Goal: Find specific page/section: Find specific page/section

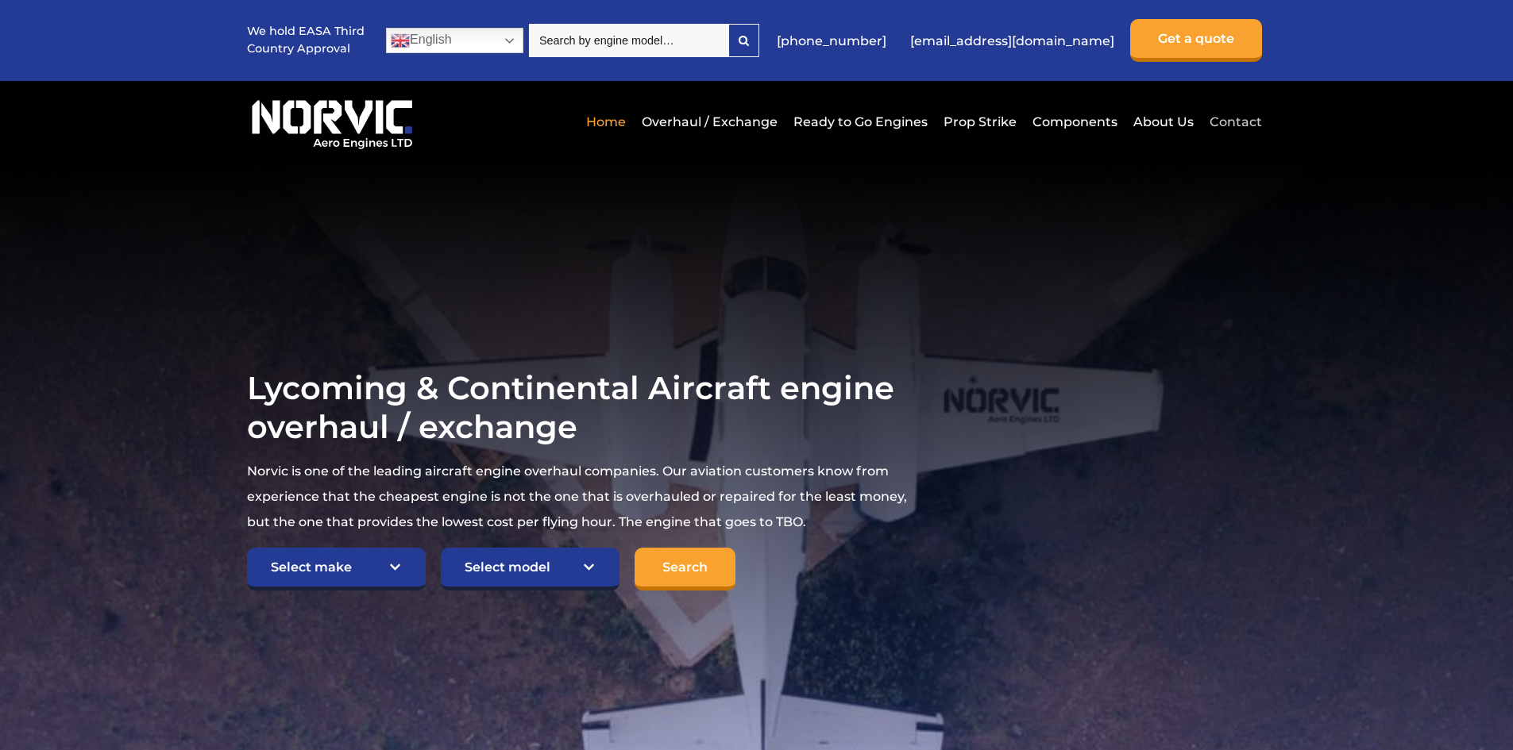
click at [1234, 117] on link "Contact" at bounding box center [1233, 121] width 56 height 39
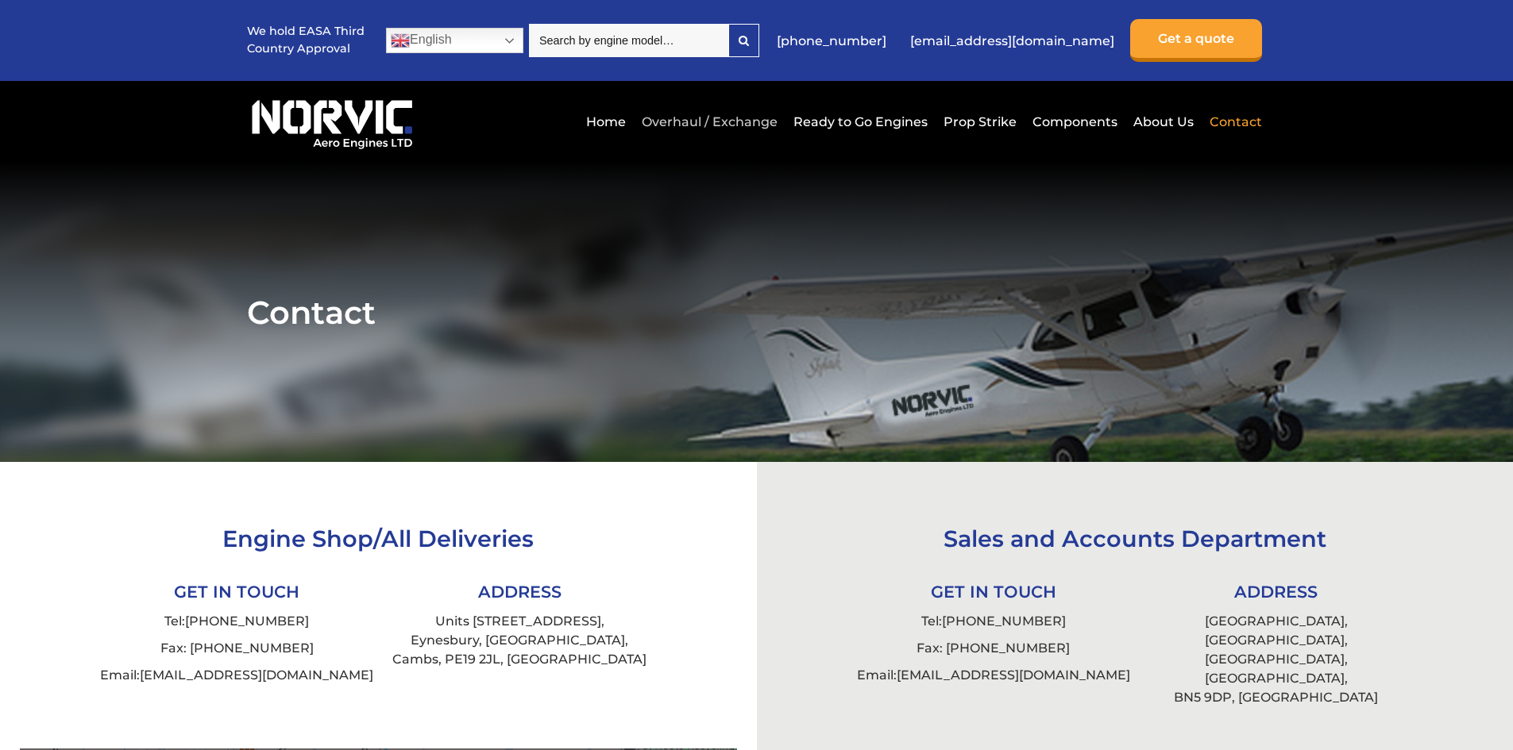
click at [745, 118] on link "Overhaul / Exchange" at bounding box center [710, 121] width 144 height 39
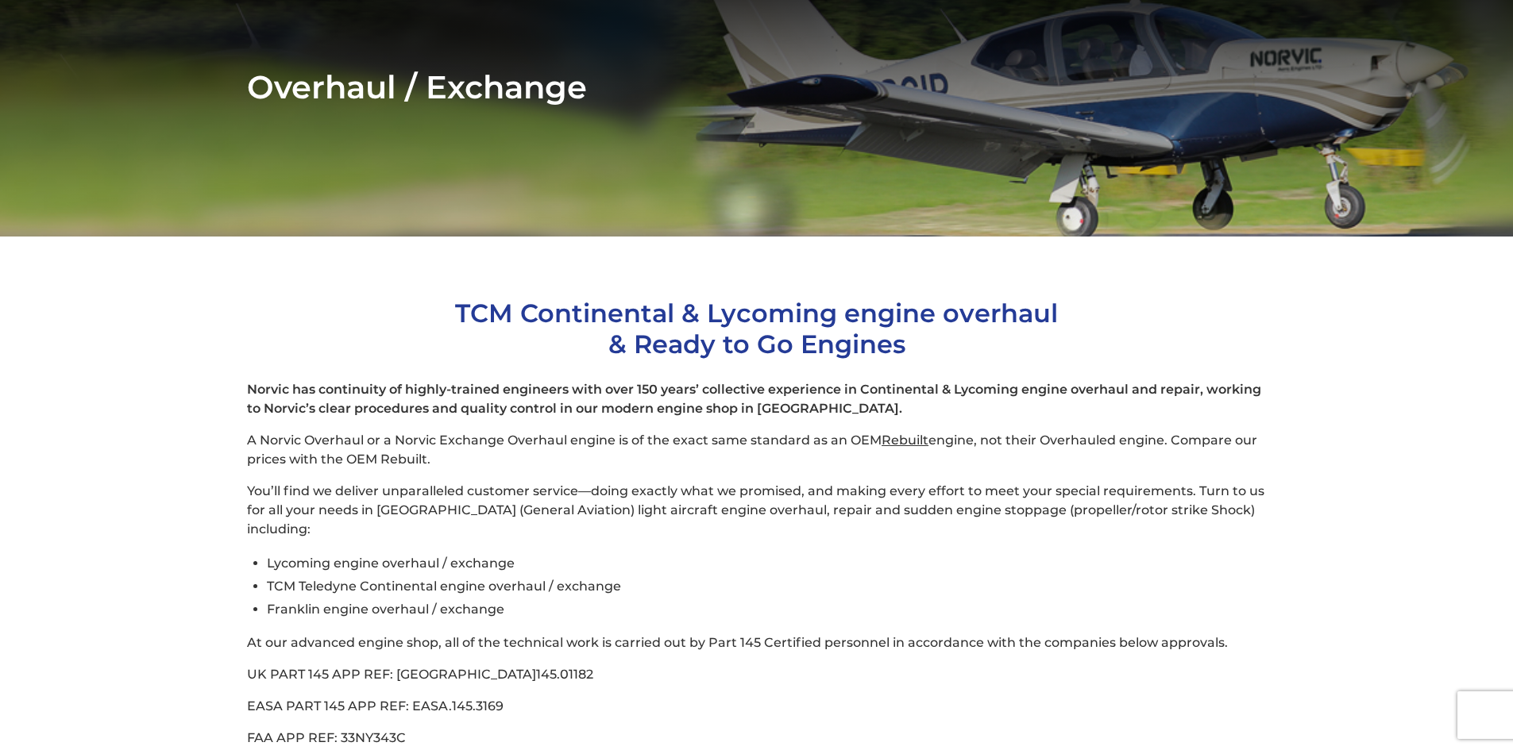
scroll to position [79, 0]
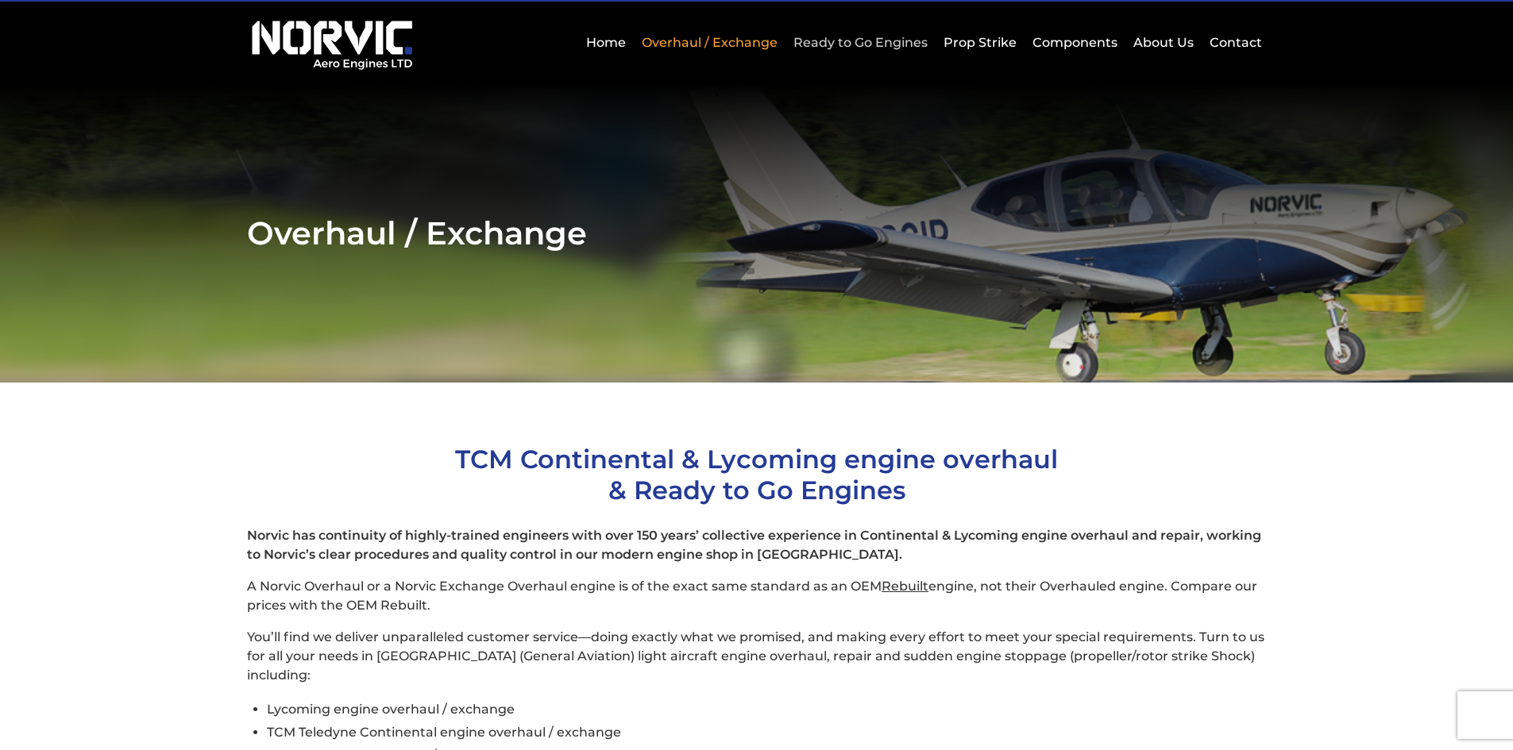
click at [835, 36] on link "Ready to Go Engines" at bounding box center [860, 42] width 142 height 39
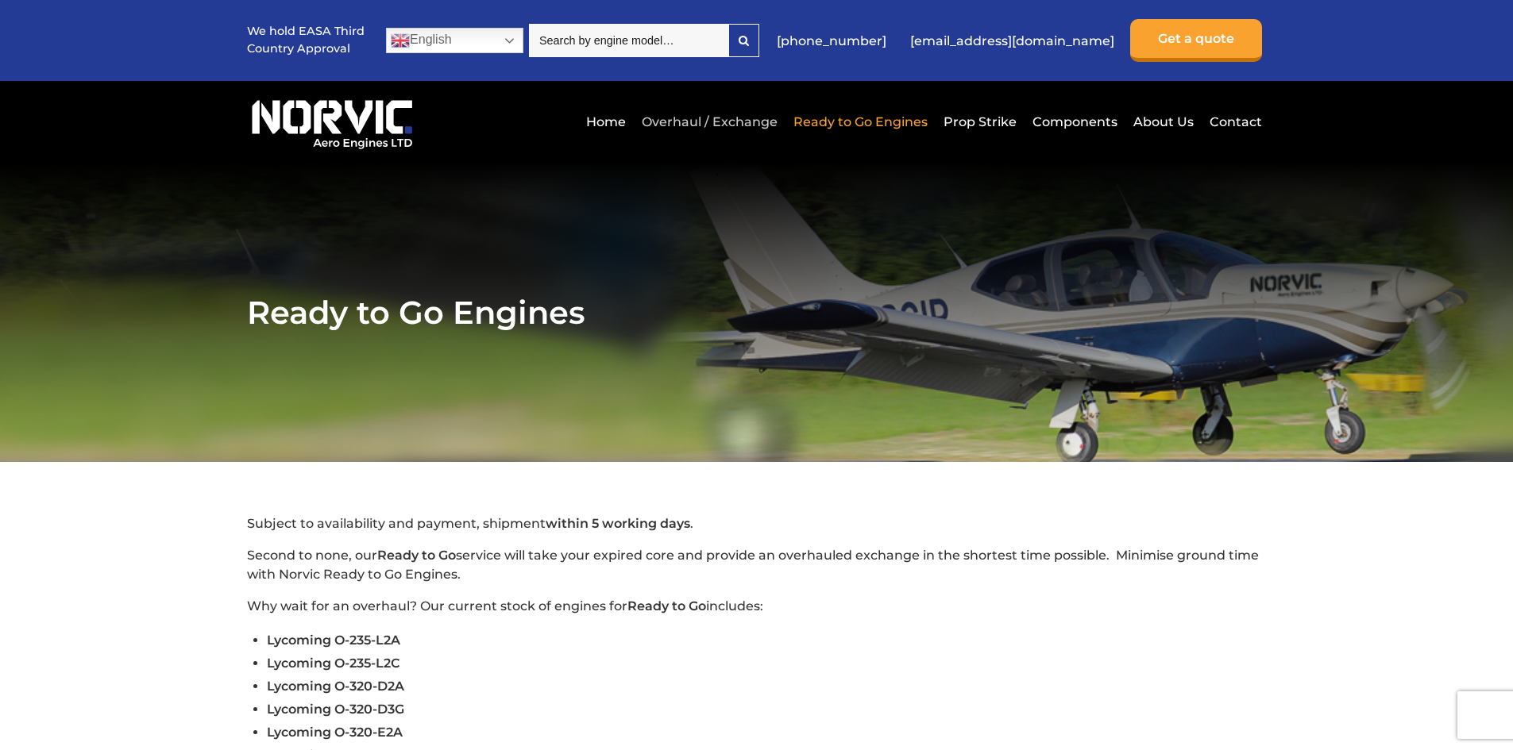
click at [766, 120] on link "Overhaul / Exchange" at bounding box center [710, 121] width 144 height 39
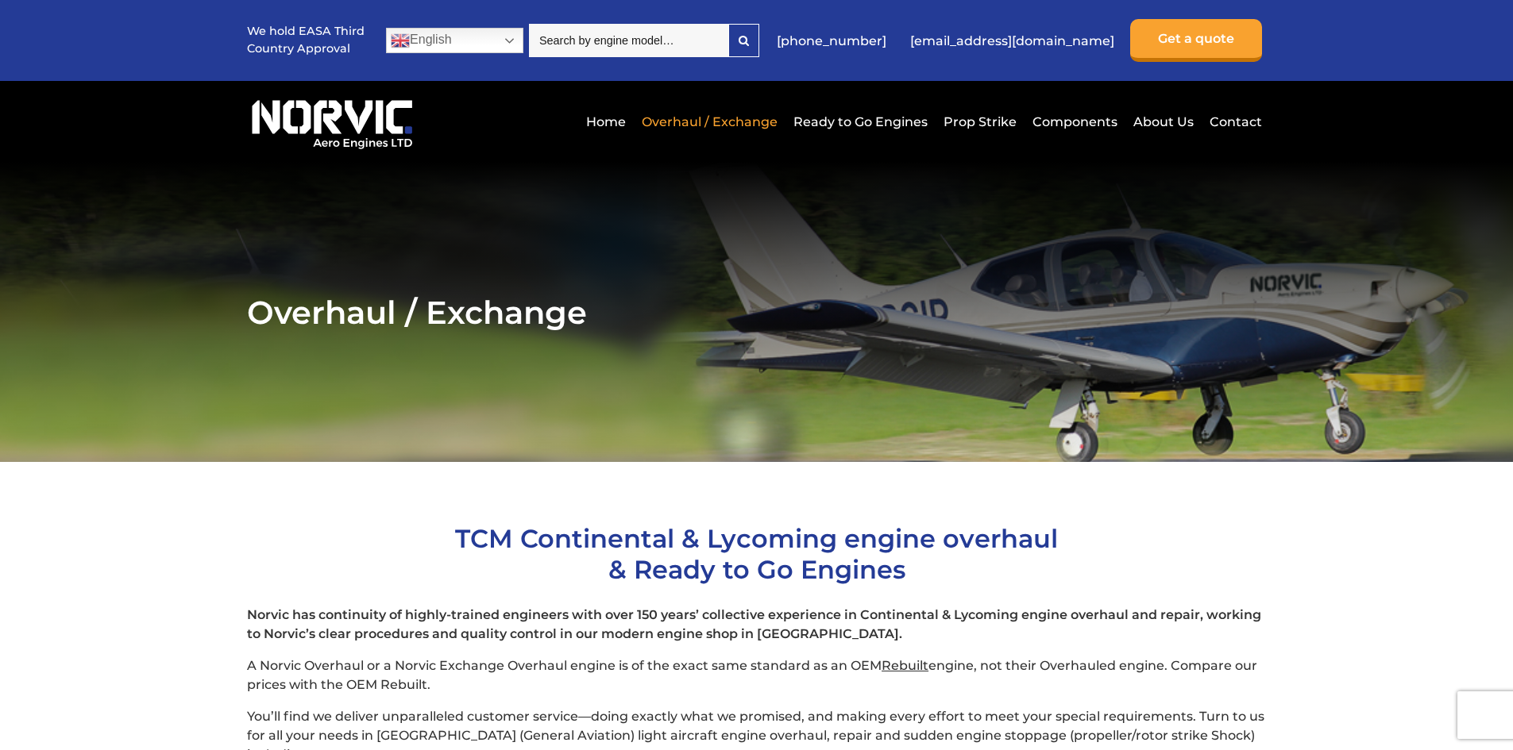
click at [674, 44] on input "search" at bounding box center [628, 40] width 199 height 33
type input "io-360"
